Goal: Find specific page/section: Find specific page/section

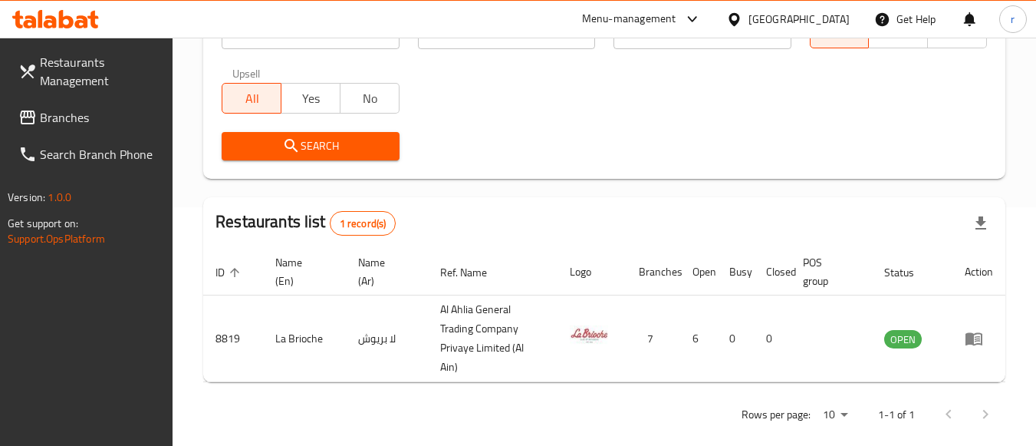
scroll to position [238, 0]
click at [62, 120] on span "Branches" at bounding box center [100, 117] width 121 height 18
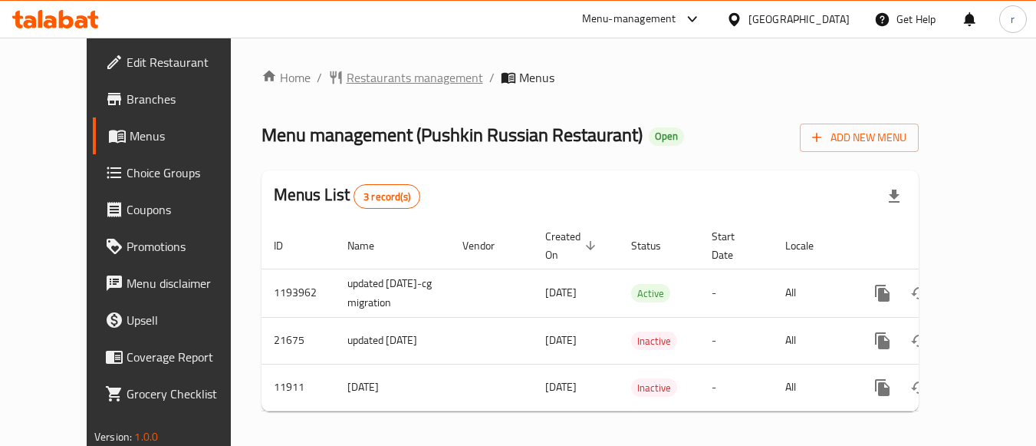
click at [357, 74] on span "Restaurants management" at bounding box center [415, 77] width 136 height 18
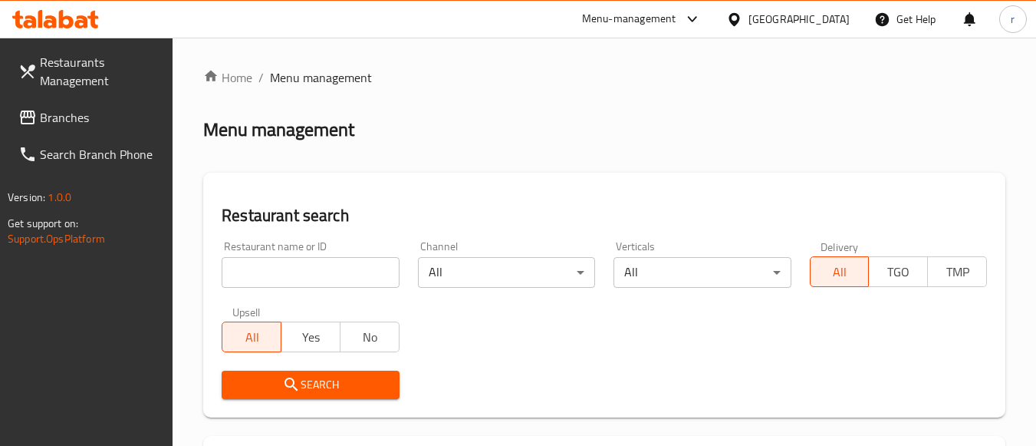
click at [327, 277] on div at bounding box center [518, 223] width 1036 height 446
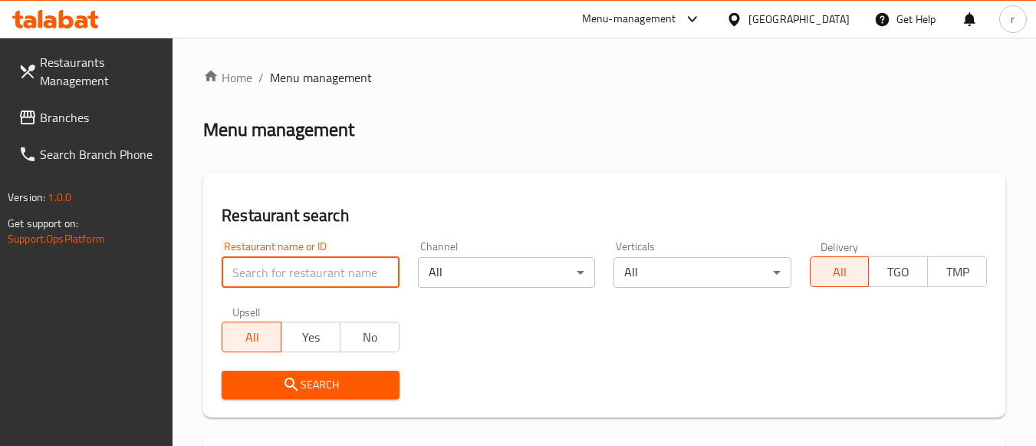
click at [327, 277] on input "search" at bounding box center [310, 272] width 177 height 31
click at [327, 276] on input "search" at bounding box center [310, 272] width 177 height 31
paste input "7336"
type input "7336"
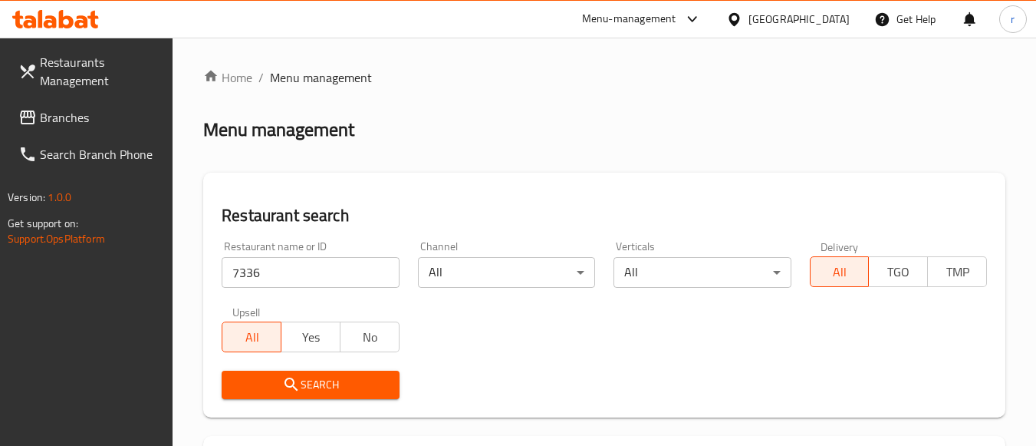
drag, startPoint x: 284, startPoint y: 385, endPoint x: 358, endPoint y: 350, distance: 82.3
click at [284, 385] on icon "submit" at bounding box center [291, 384] width 18 height 18
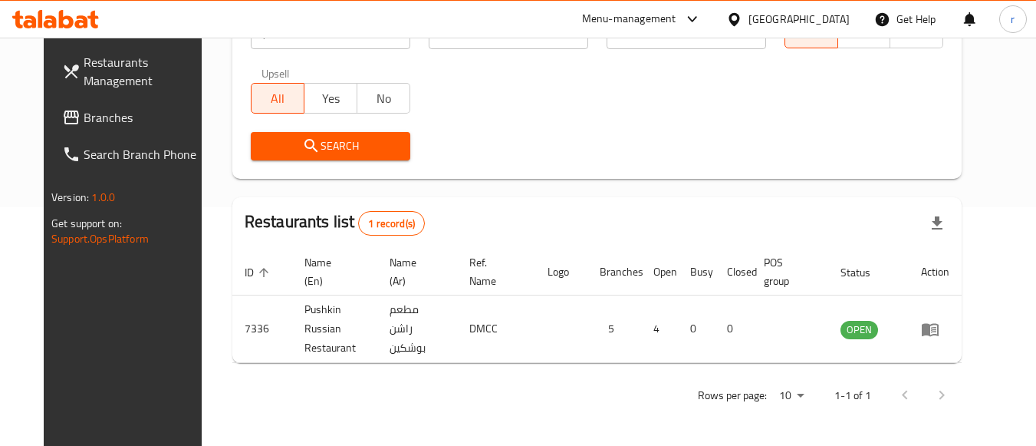
scroll to position [225, 0]
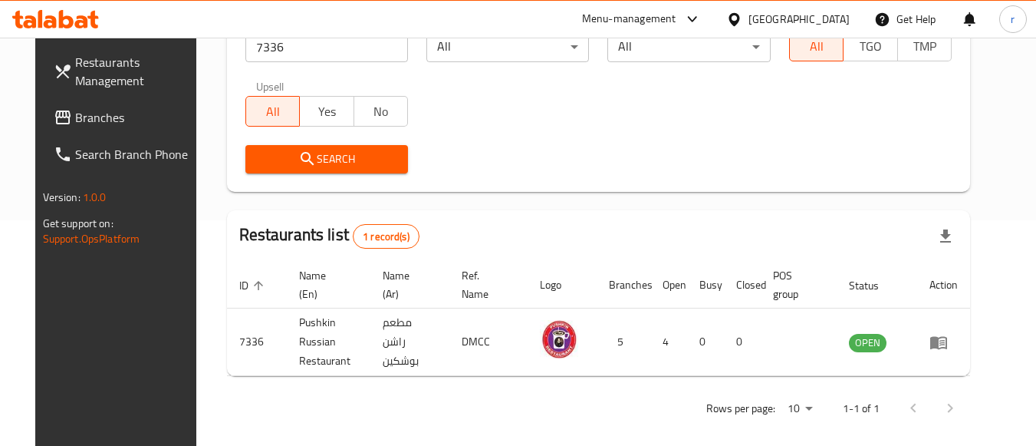
click at [78, 120] on span "Branches" at bounding box center [135, 117] width 121 height 18
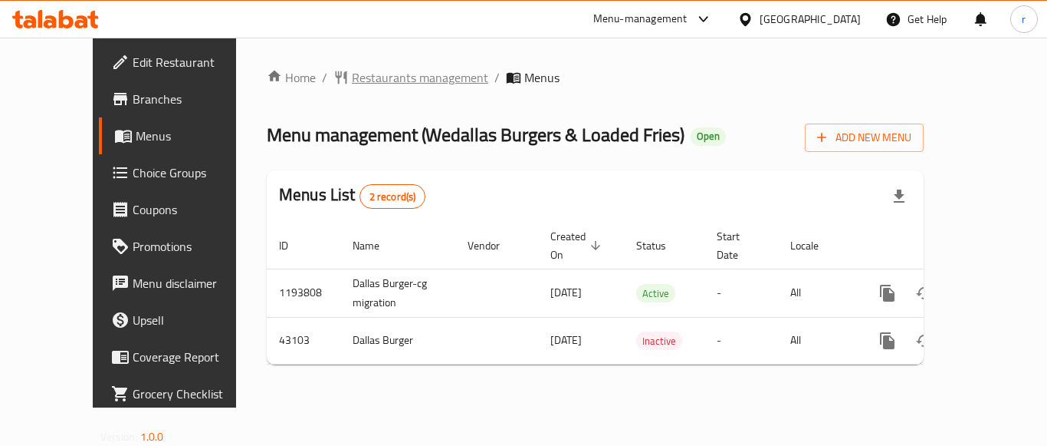
click at [363, 80] on span "Restaurants management" at bounding box center [420, 77] width 136 height 18
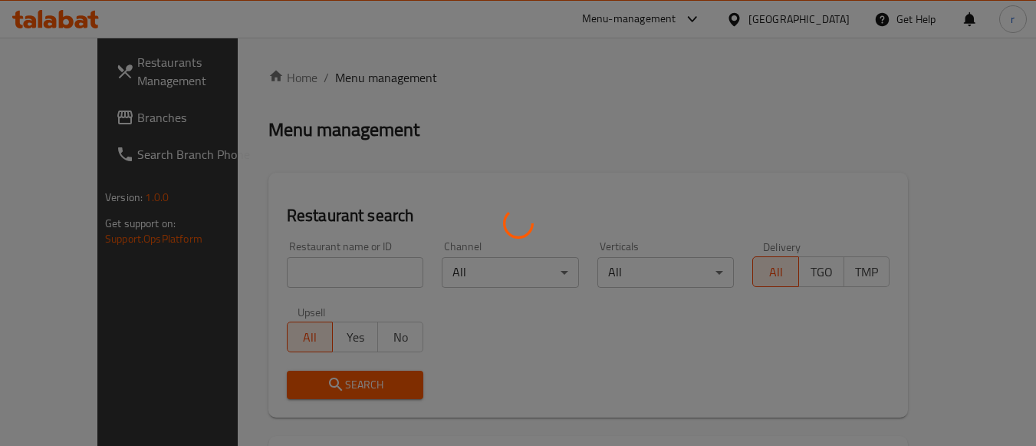
click at [321, 272] on div at bounding box center [518, 223] width 1036 height 446
click at [321, 265] on div at bounding box center [518, 223] width 1036 height 446
click at [322, 265] on div at bounding box center [518, 223] width 1036 height 446
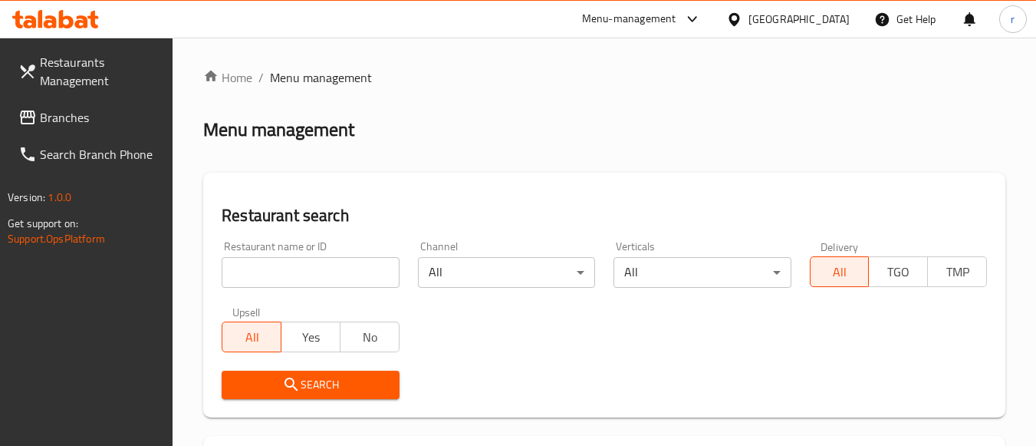
drag, startPoint x: 321, startPoint y: 266, endPoint x: 556, endPoint y: 168, distance: 255.1
click at [321, 266] on input "search" at bounding box center [310, 272] width 177 height 31
paste input "22341"
type input "22341"
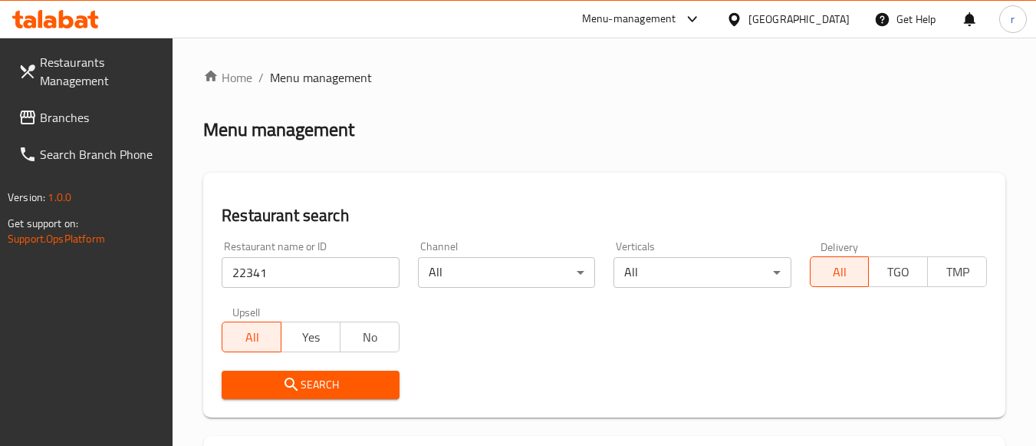
click at [365, 380] on span "Search" at bounding box center [310, 384] width 153 height 19
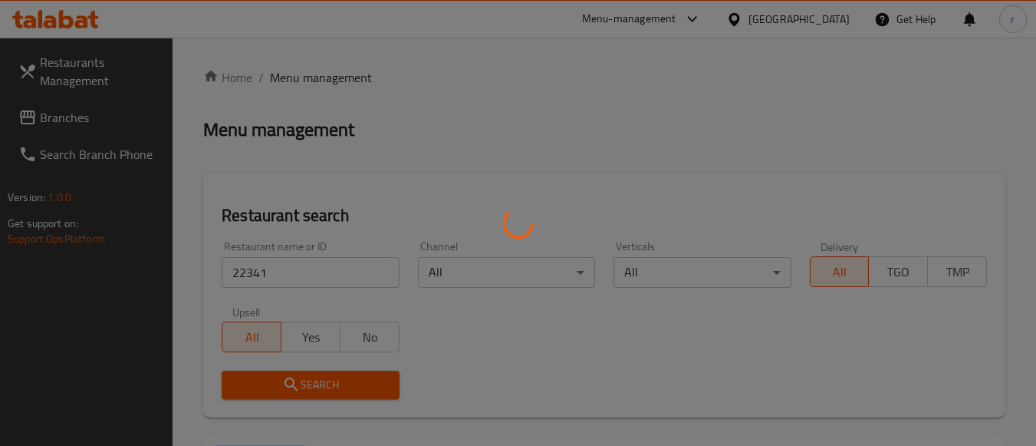
click at [365, 381] on div at bounding box center [518, 223] width 1036 height 446
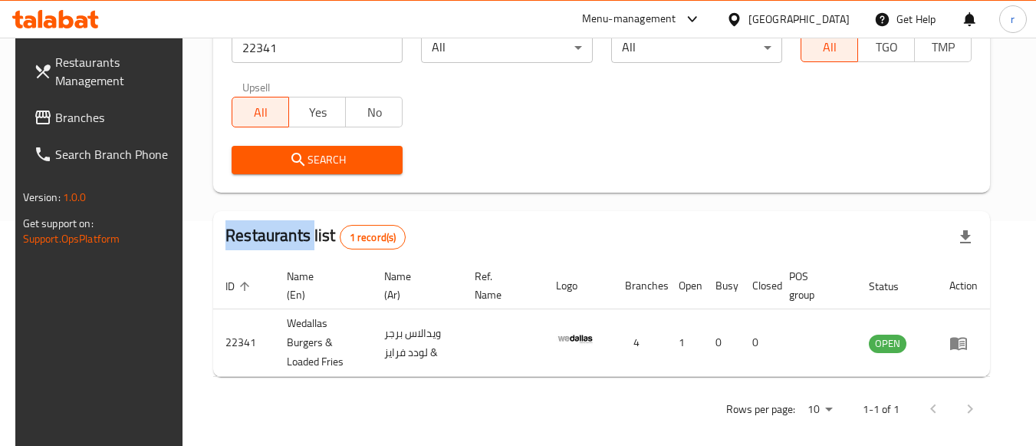
scroll to position [225, 0]
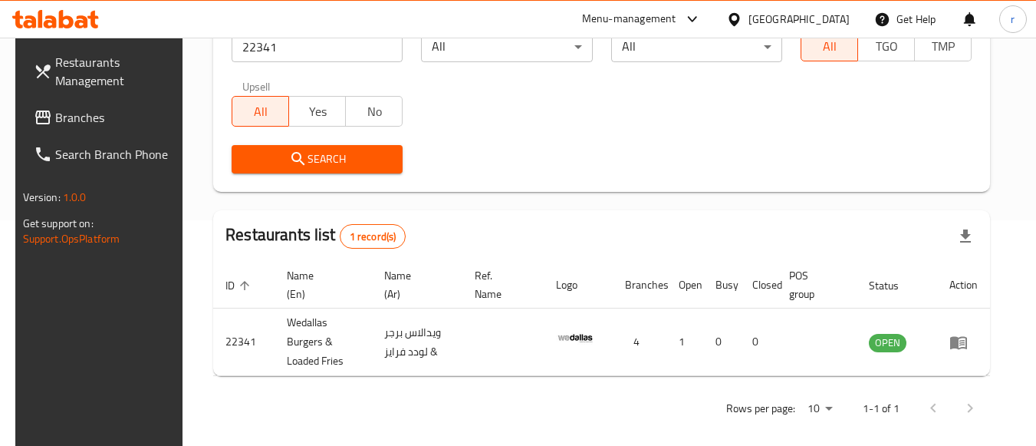
drag, startPoint x: 812, startPoint y: 12, endPoint x: 814, endPoint y: 38, distance: 26.1
click at [812, 12] on div "United Arab Emirates" at bounding box center [798, 19] width 101 height 17
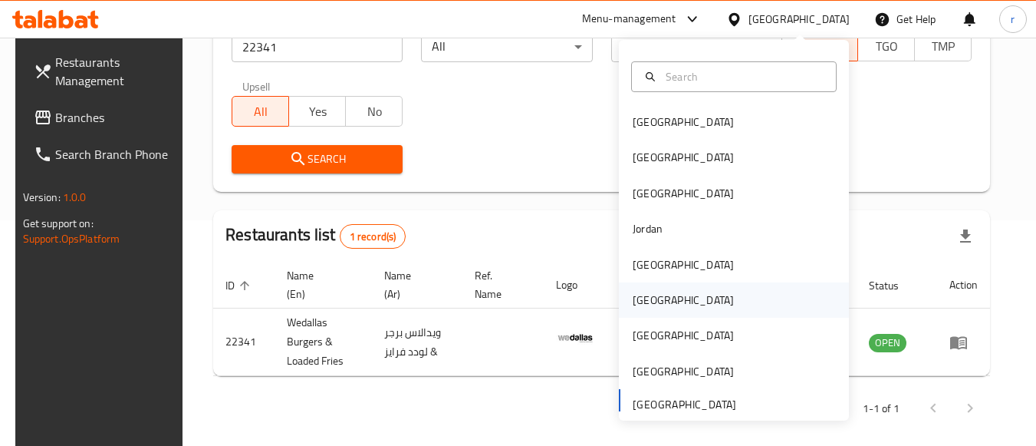
click at [645, 298] on div "Oman" at bounding box center [683, 299] width 101 height 17
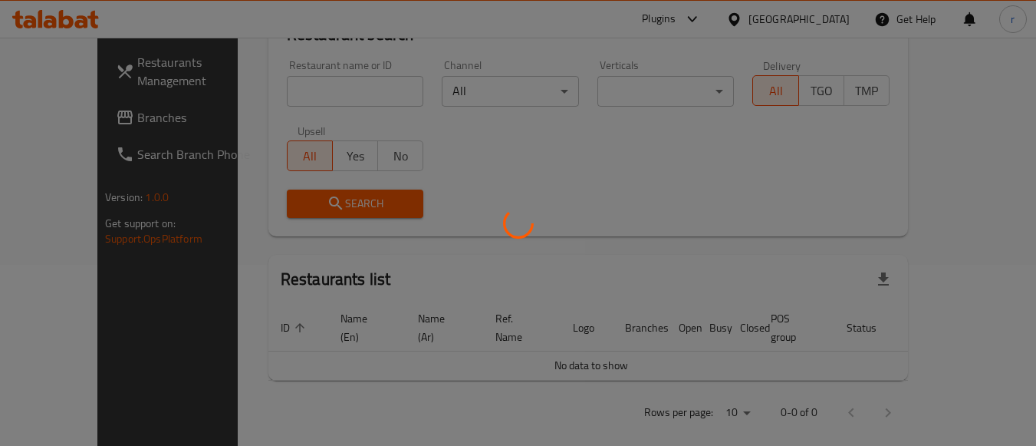
scroll to position [225, 0]
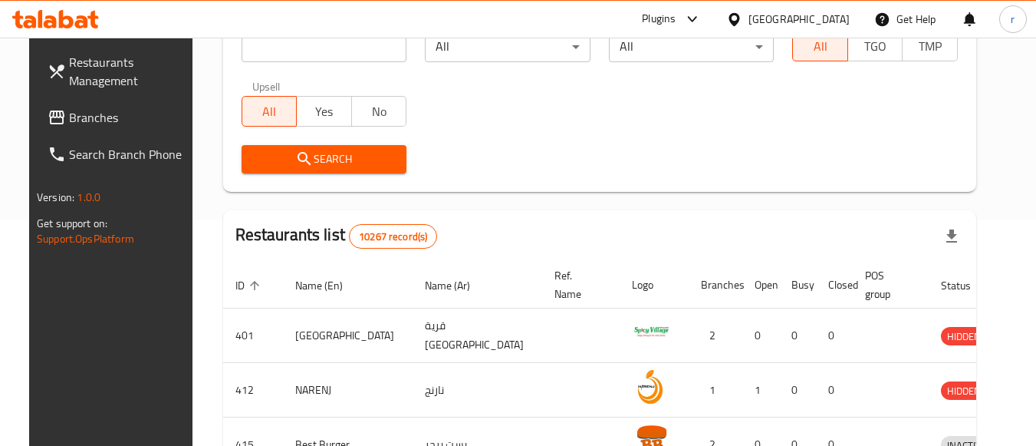
click at [74, 122] on span "Branches" at bounding box center [129, 117] width 121 height 18
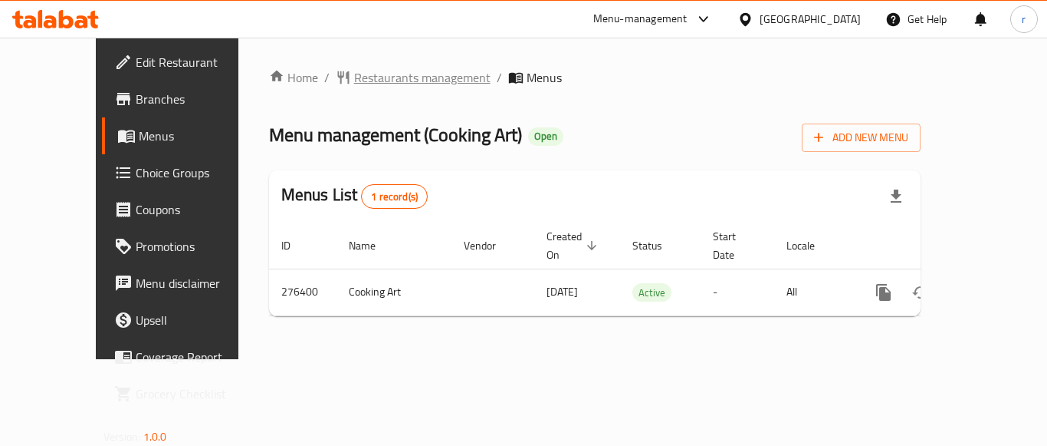
click at [384, 70] on span "Restaurants management" at bounding box center [422, 77] width 136 height 18
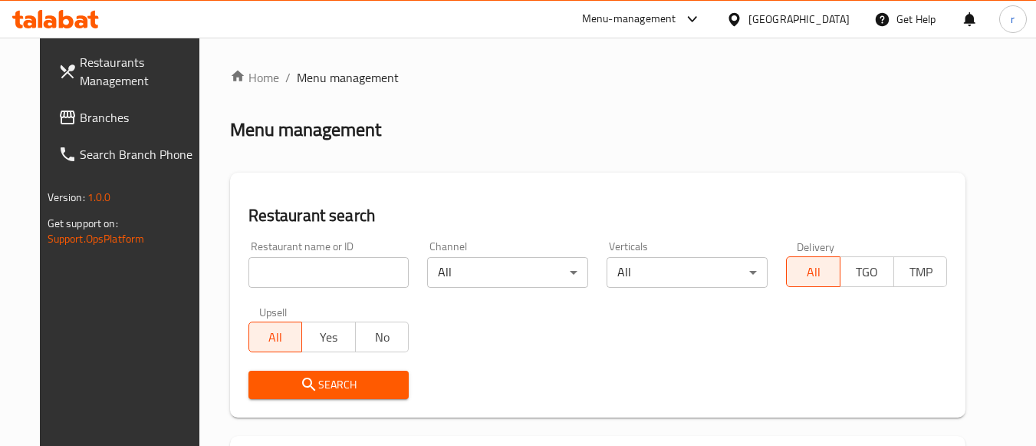
click at [321, 288] on div "Restaurant name or ID Restaurant name or ID" at bounding box center [328, 264] width 179 height 65
click at [330, 272] on input "search" at bounding box center [328, 272] width 161 height 31
paste input "628028"
type input "628028"
click at [460, 222] on h2 "Restaurant search" at bounding box center [597, 215] width 699 height 23
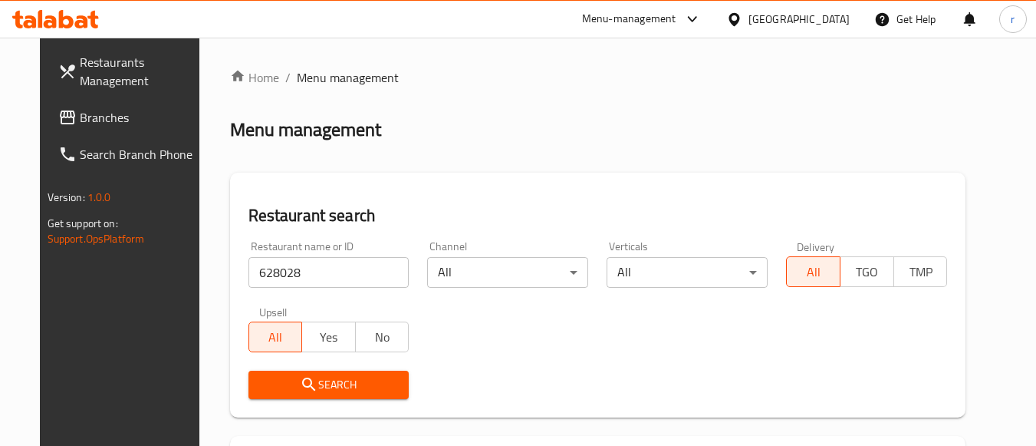
click at [324, 383] on span "Search" at bounding box center [329, 384] width 136 height 19
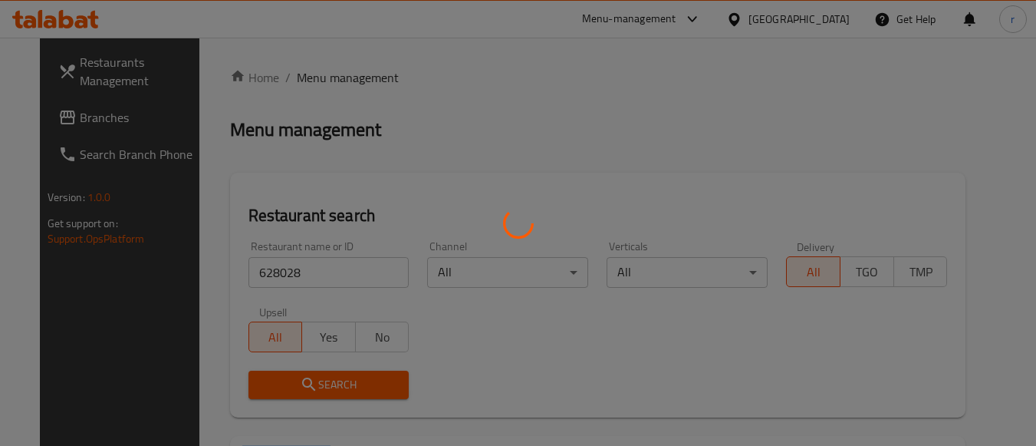
click at [324, 383] on div at bounding box center [518, 223] width 1036 height 446
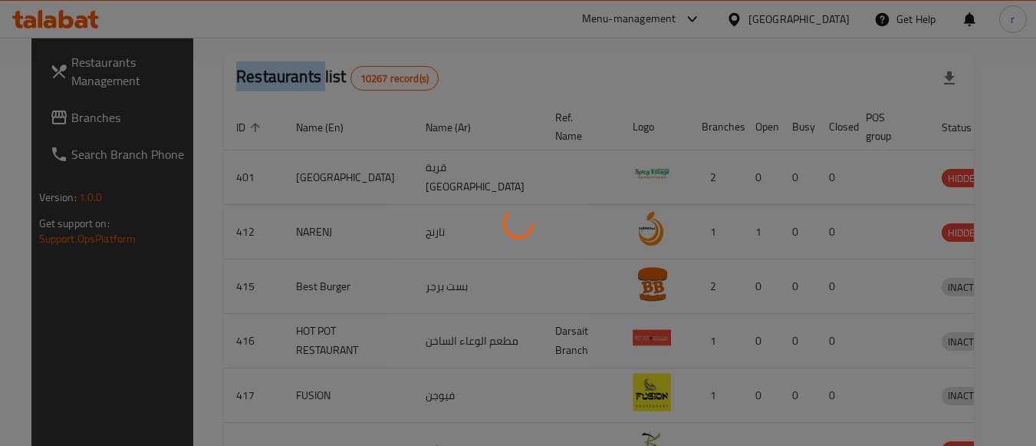
scroll to position [225, 0]
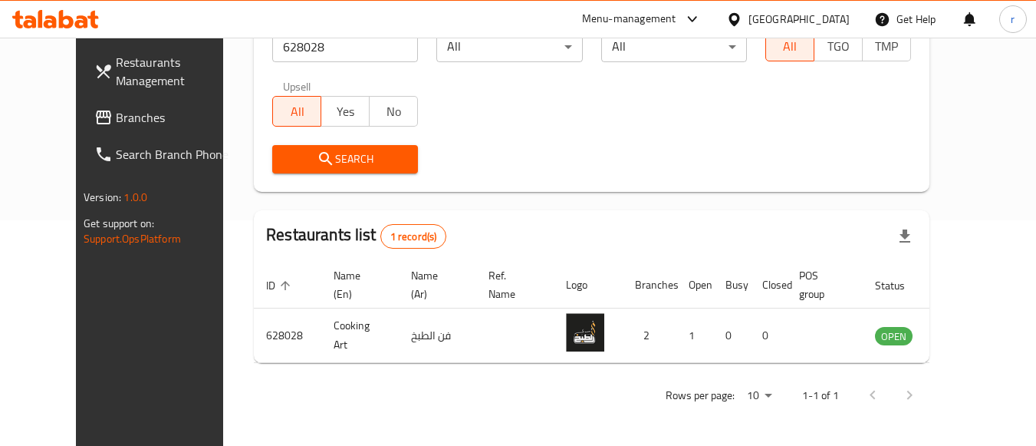
click at [847, 19] on div "Oman" at bounding box center [798, 19] width 101 height 17
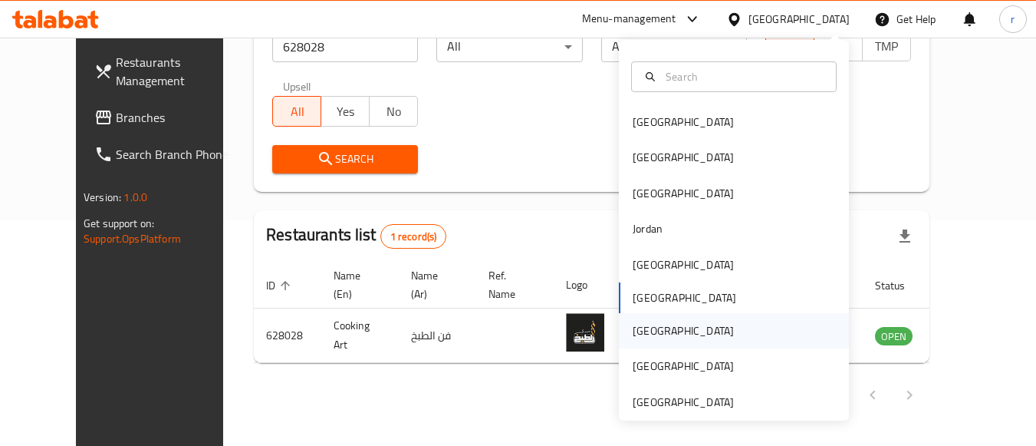
click at [649, 331] on div "[GEOGRAPHIC_DATA]" at bounding box center [683, 330] width 126 height 35
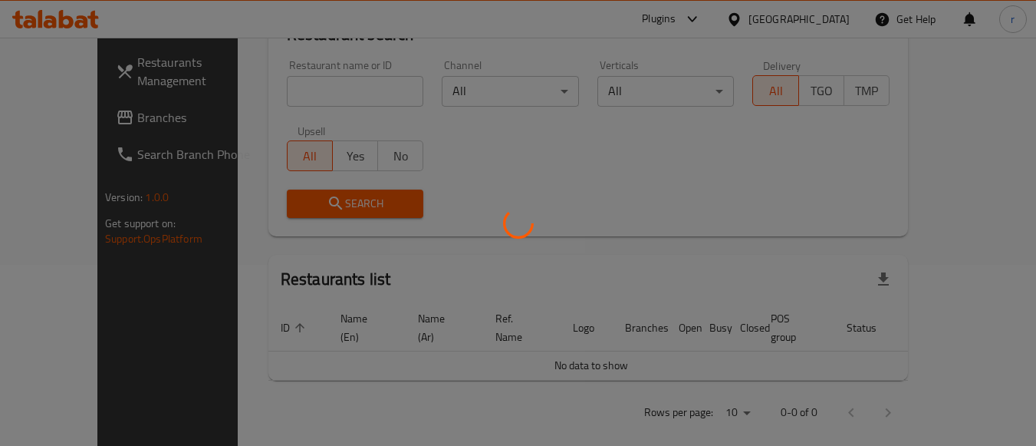
scroll to position [225, 0]
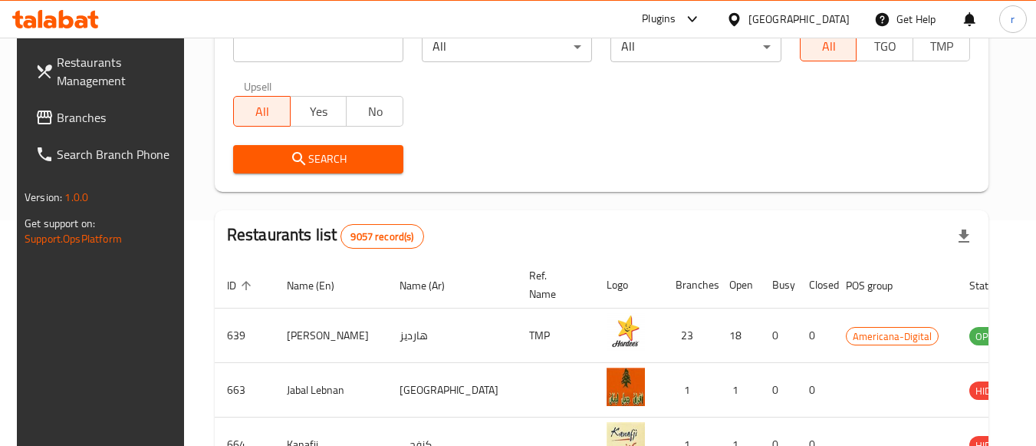
click at [74, 109] on span "Branches" at bounding box center [117, 117] width 121 height 18
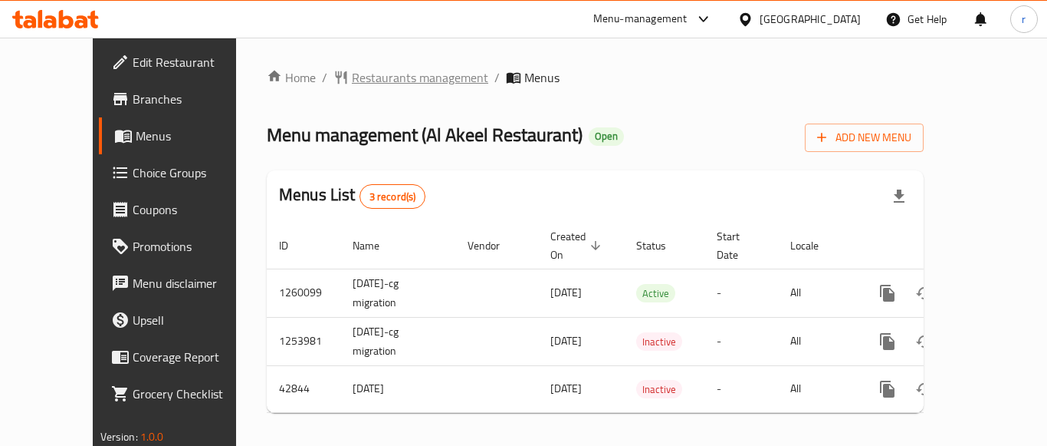
click at [352, 77] on span "Restaurants management" at bounding box center [420, 77] width 136 height 18
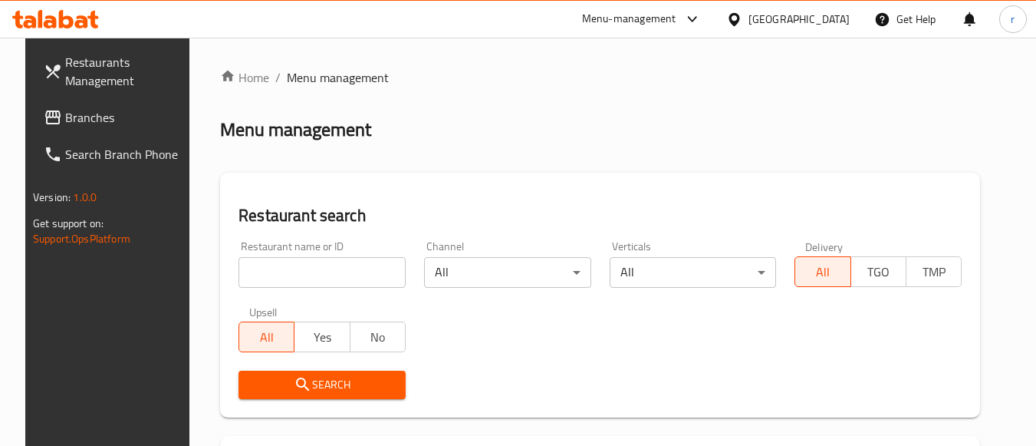
click at [325, 265] on input "search" at bounding box center [321, 272] width 167 height 31
paste input "22140"
type input "22140"
click at [329, 385] on span "Search" at bounding box center [322, 384] width 143 height 19
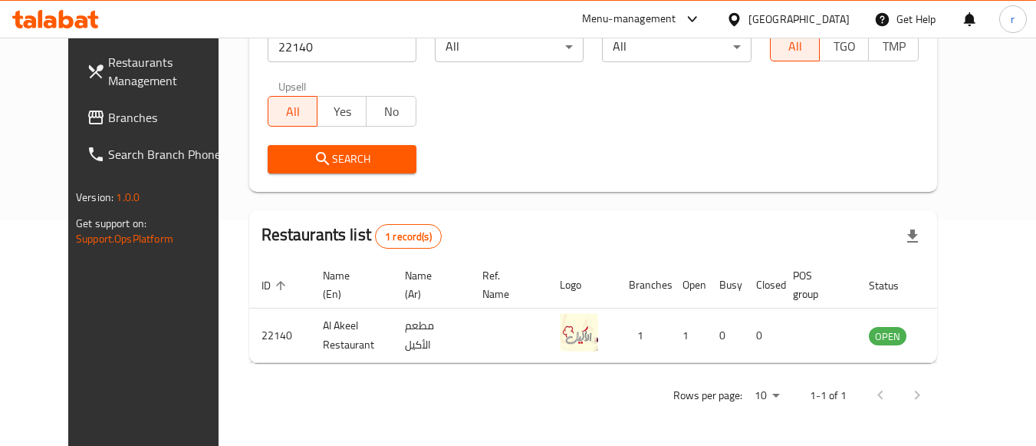
scroll to position [225, 0]
click at [108, 108] on span "Branches" at bounding box center [168, 117] width 121 height 18
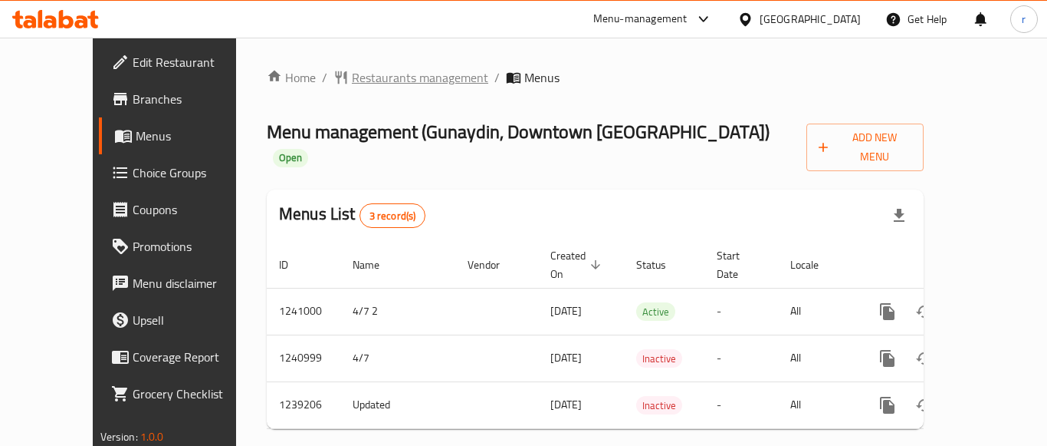
click at [352, 71] on span "Restaurants management" at bounding box center [420, 77] width 136 height 18
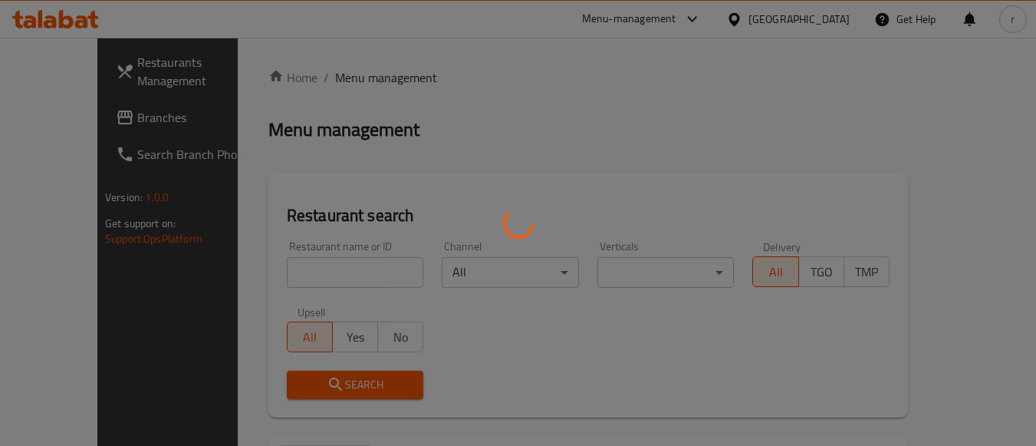
click at [325, 71] on div at bounding box center [518, 223] width 1036 height 446
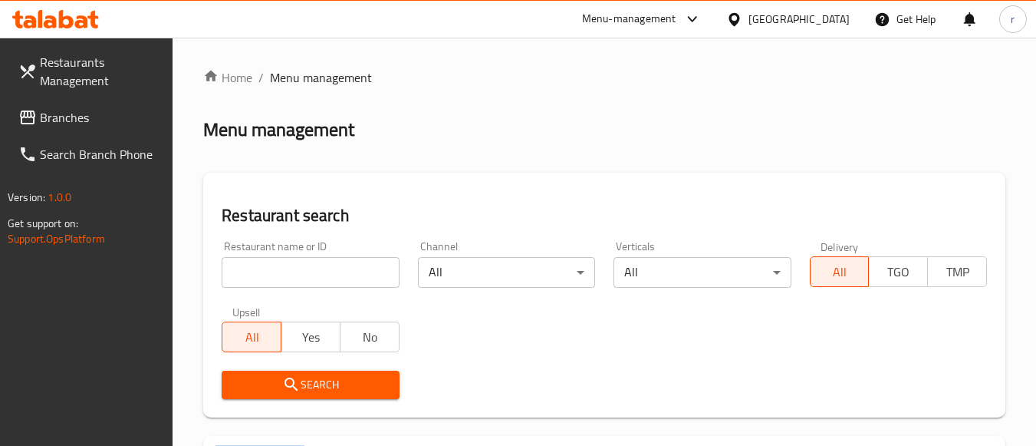
click at [324, 276] on div at bounding box center [518, 223] width 1036 height 446
click at [324, 274] on input "search" at bounding box center [310, 272] width 177 height 31
paste input "679555"
type input "679555"
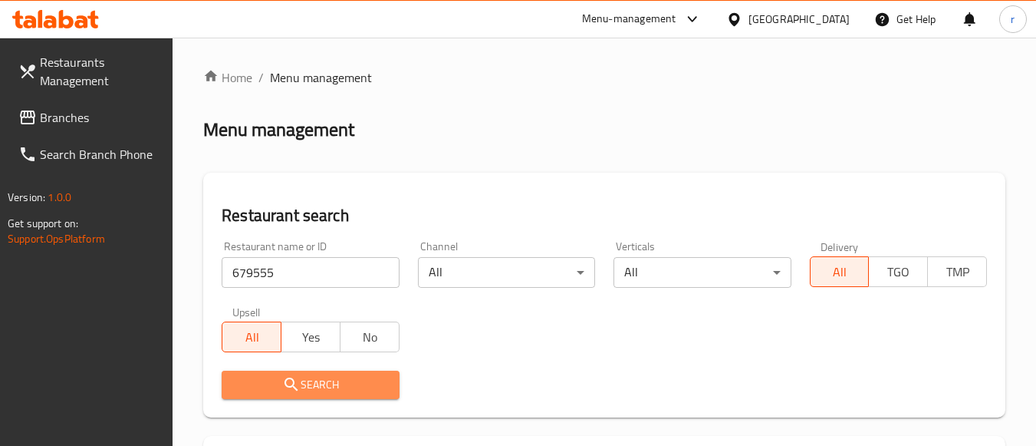
click at [308, 394] on button "Search" at bounding box center [310, 384] width 177 height 28
click at [308, 393] on div at bounding box center [518, 223] width 1036 height 446
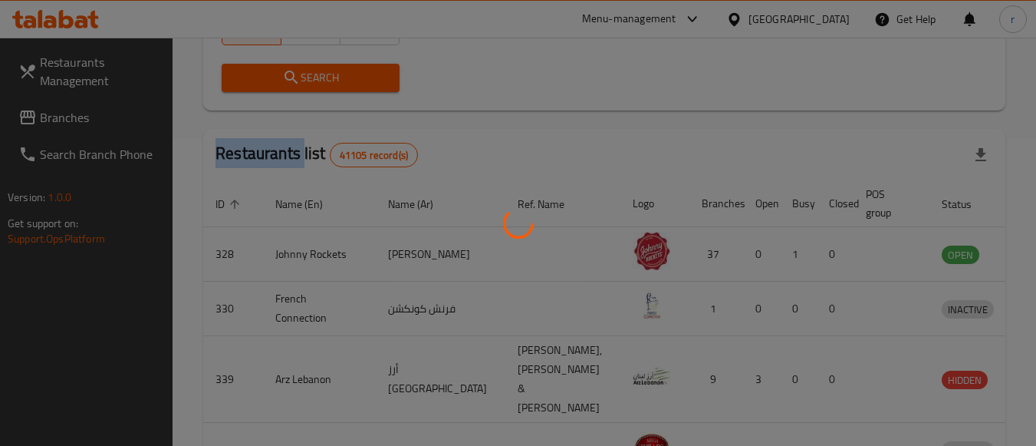
scroll to position [238, 0]
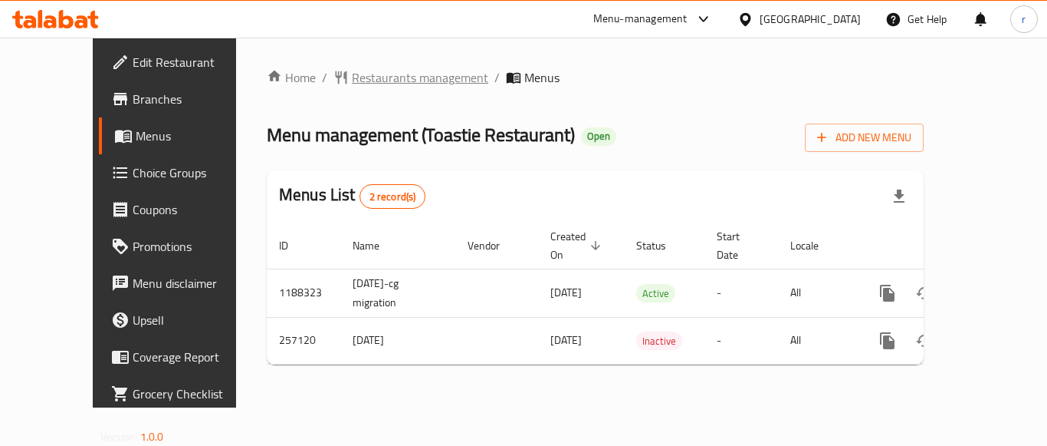
click at [391, 77] on span "Restaurants management" at bounding box center [420, 77] width 136 height 18
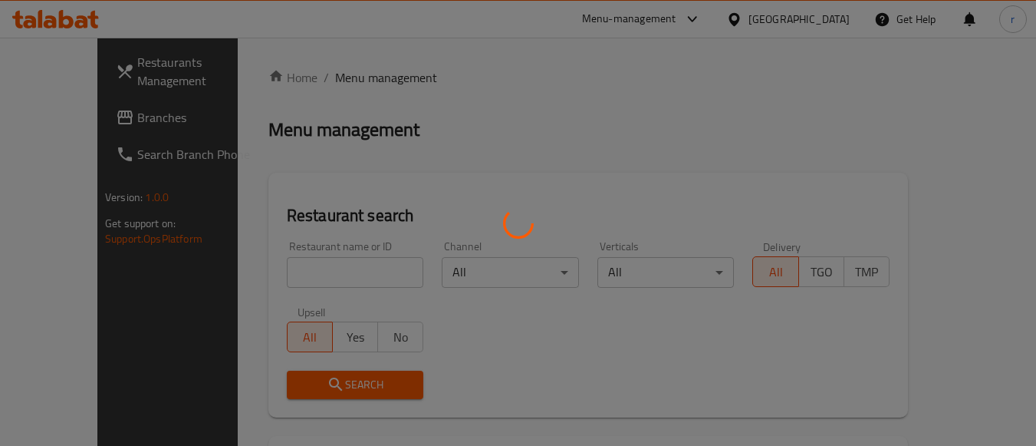
click at [310, 260] on div at bounding box center [518, 223] width 1036 height 446
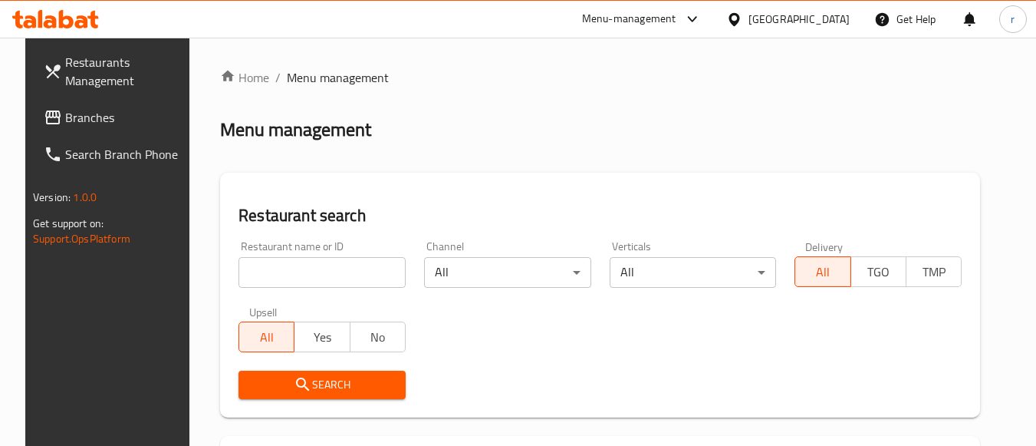
click at [308, 270] on input "search" at bounding box center [321, 272] width 167 height 31
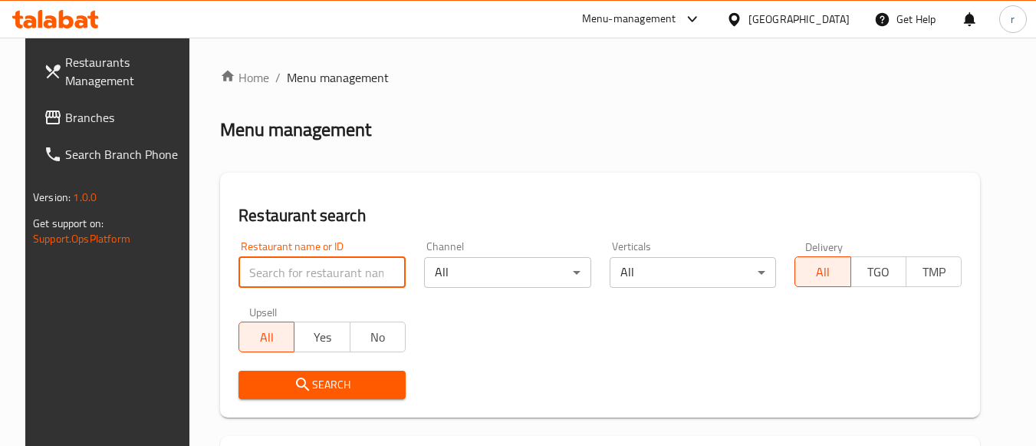
paste input "627498"
type input "627498"
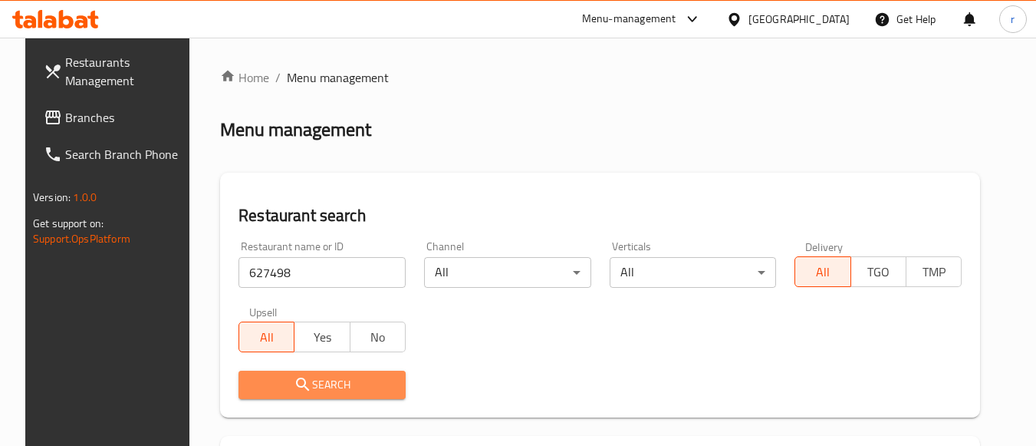
click at [281, 384] on span "Search" at bounding box center [322, 384] width 143 height 19
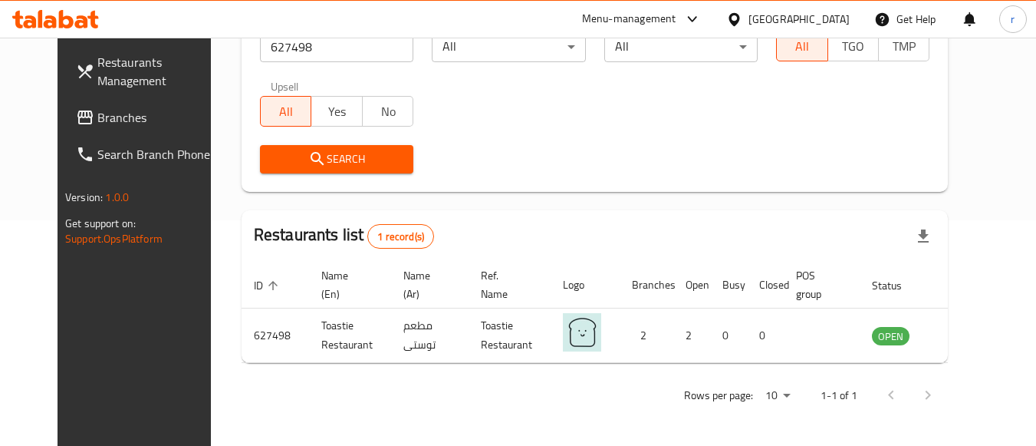
scroll to position [225, 0]
